Goal: Browse casually

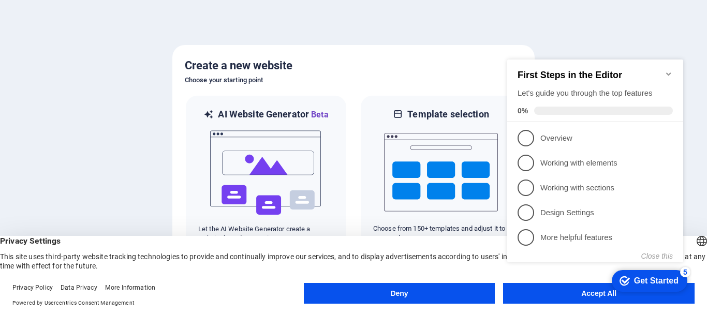
click at [558, 299] on button "Accept All" at bounding box center [599, 293] width 192 height 21
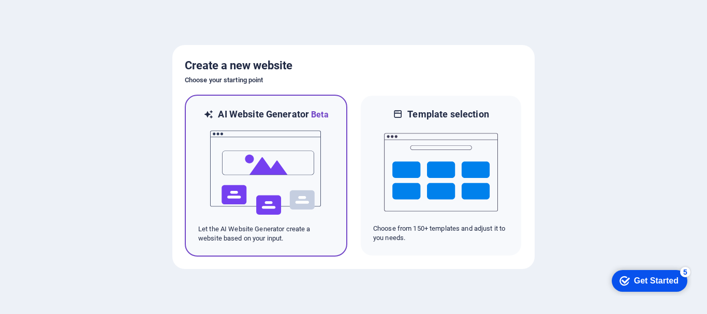
click at [260, 168] on img at bounding box center [266, 173] width 114 height 104
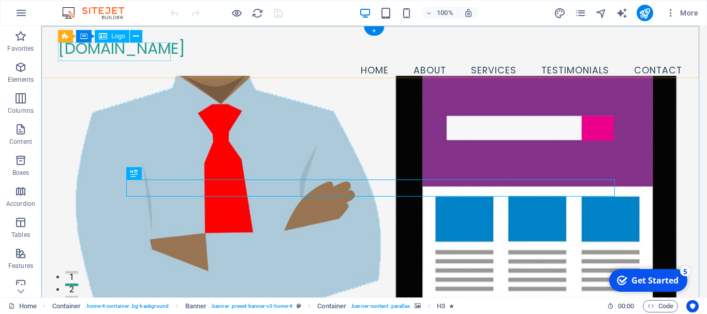
click at [130, 54] on div "[DOMAIN_NAME]" at bounding box center [374, 48] width 633 height 19
